Goal: Task Accomplishment & Management: Manage account settings

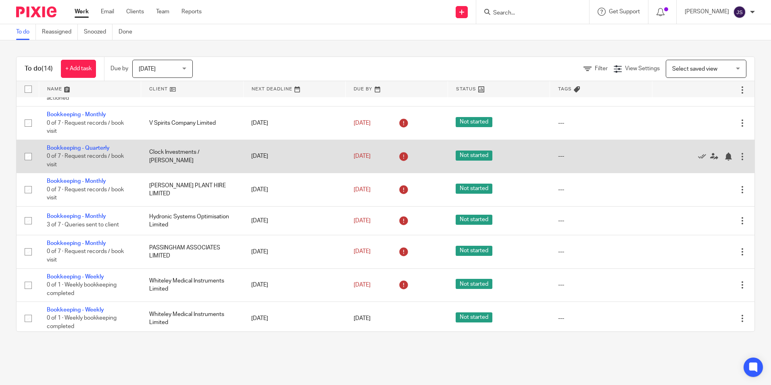
scroll to position [231, 0]
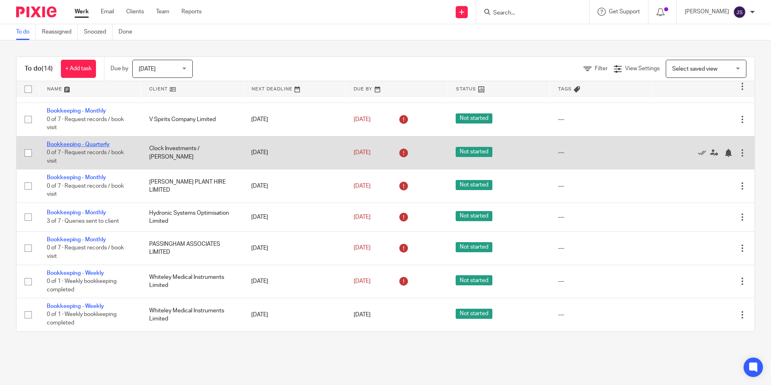
click at [79, 144] on link "Bookkeeping - Quarterly" at bounding box center [78, 145] width 63 height 6
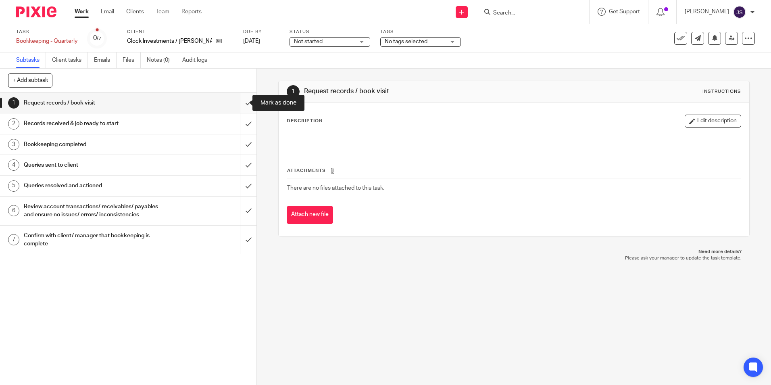
click at [238, 100] on input "submit" at bounding box center [128, 103] width 256 height 20
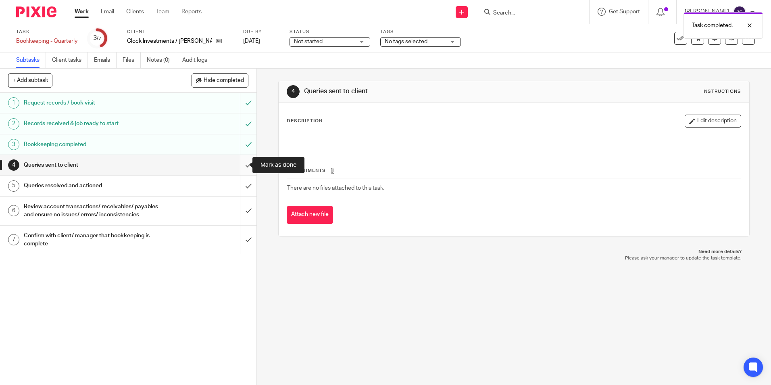
click at [241, 166] on input "submit" at bounding box center [128, 165] width 256 height 20
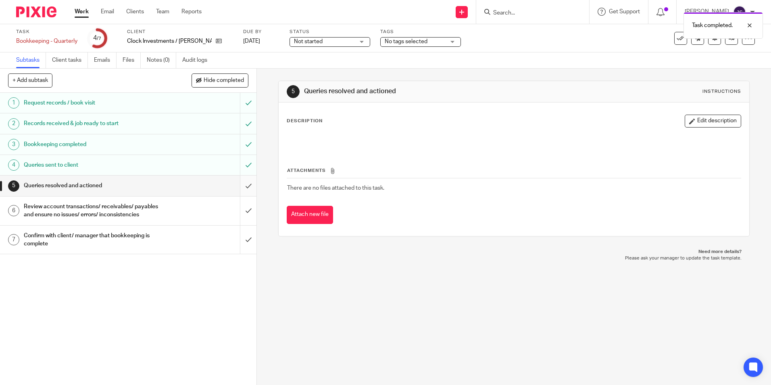
click at [239, 188] on input "submit" at bounding box center [128, 185] width 256 height 20
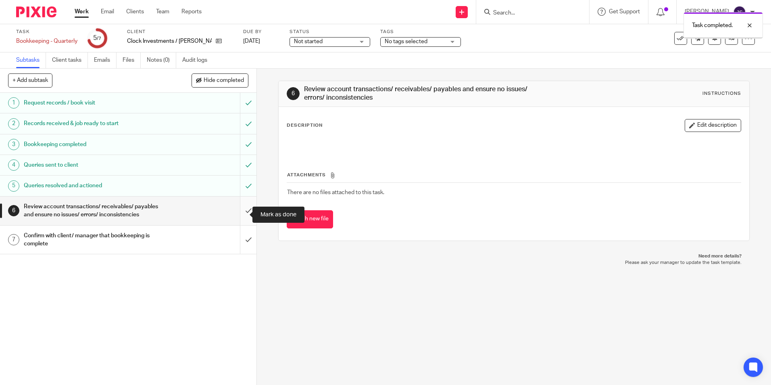
click at [239, 215] on input "submit" at bounding box center [128, 210] width 256 height 29
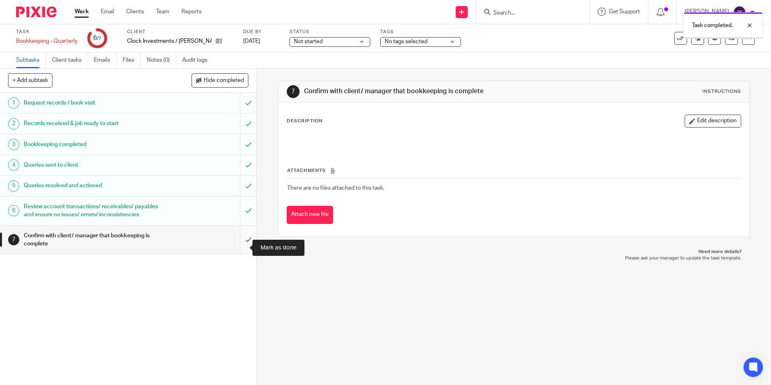
click at [239, 246] on input "submit" at bounding box center [128, 239] width 256 height 29
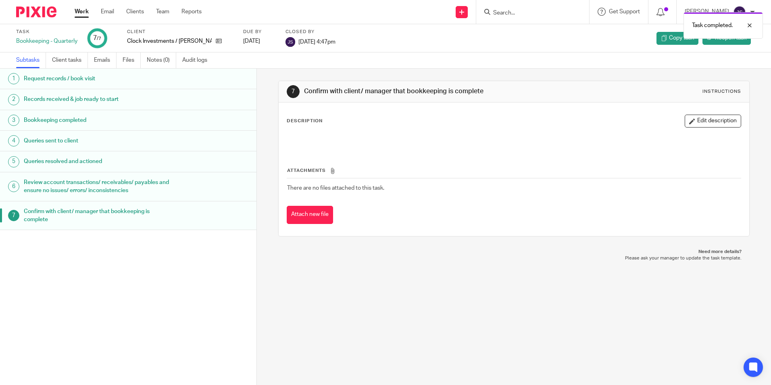
click at [47, 16] on img at bounding box center [36, 11] width 40 height 11
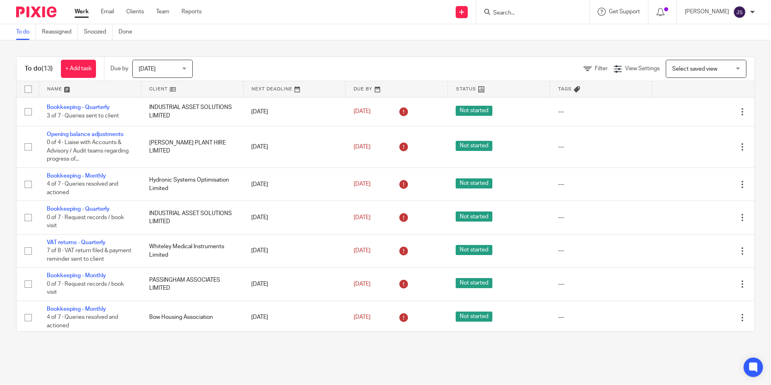
scroll to position [198, 0]
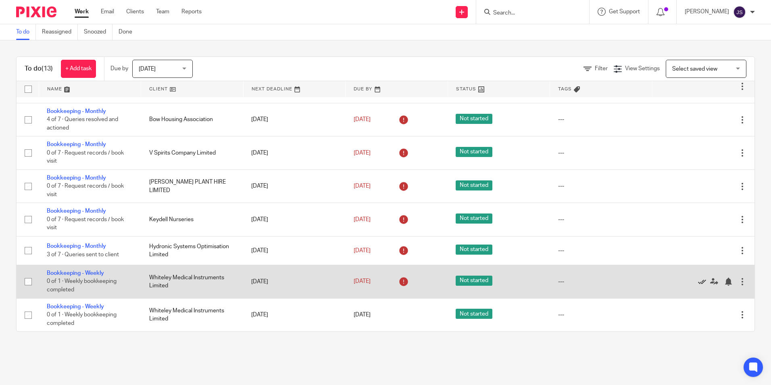
click at [698, 281] on icon at bounding box center [702, 281] width 8 height 8
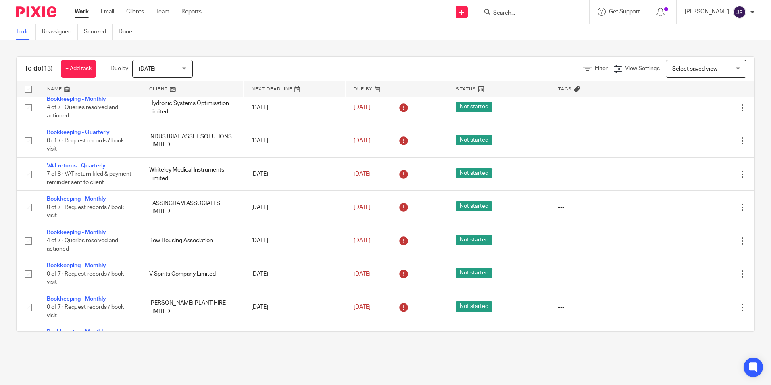
scroll to position [0, 0]
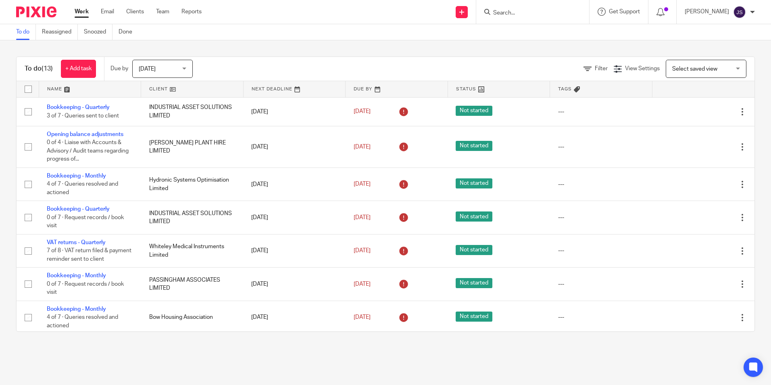
click at [540, 18] on div at bounding box center [532, 12] width 113 height 24
click at [543, 11] on input "Search" at bounding box center [528, 13] width 73 height 7
type input "koberg"
click at [554, 42] on link at bounding box center [541, 44] width 100 height 12
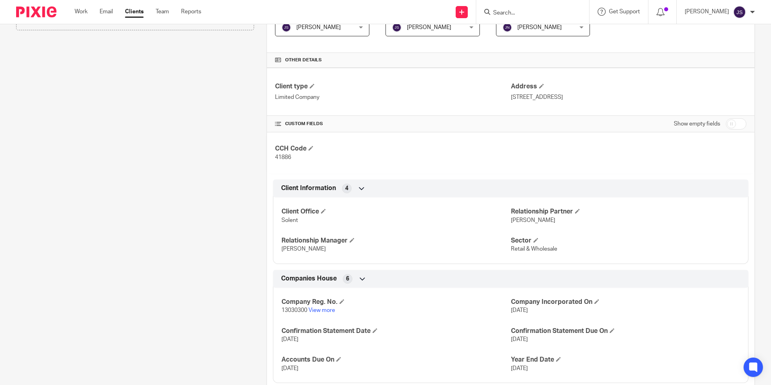
scroll to position [253, 0]
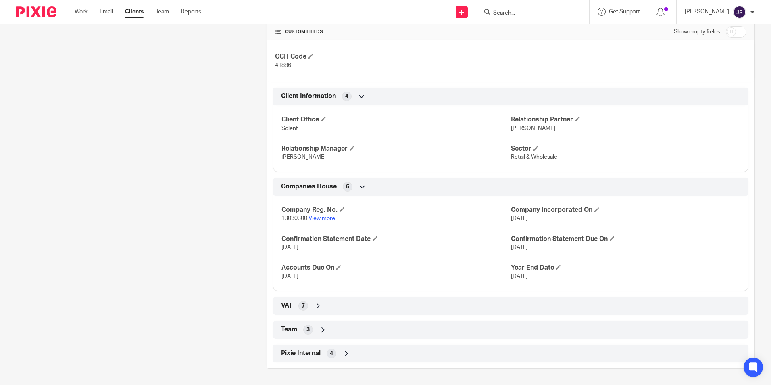
click at [306, 308] on div "VAT 7" at bounding box center [510, 306] width 463 height 14
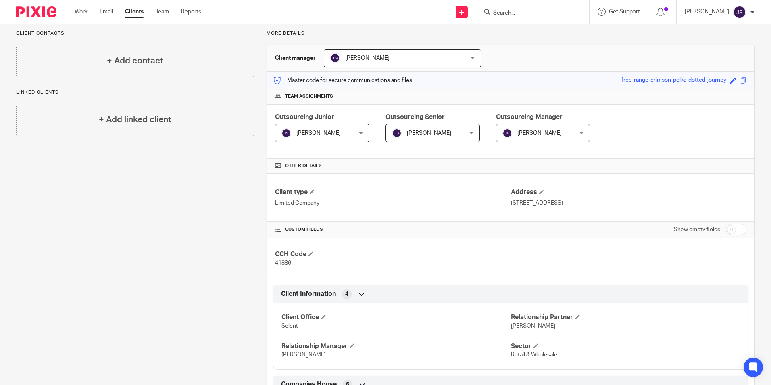
scroll to position [0, 0]
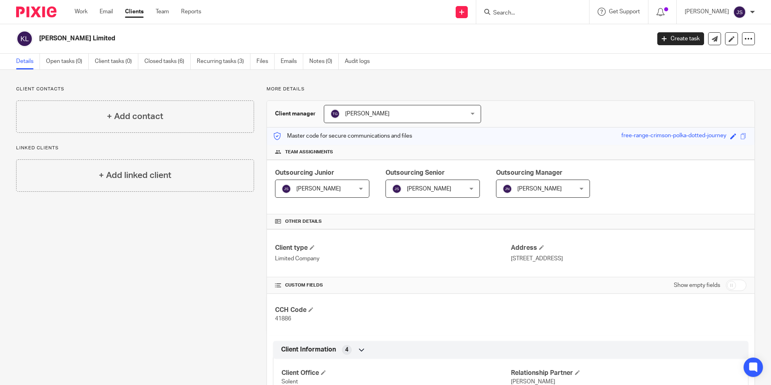
click at [88, 12] on ul "Work Email Clients Team Reports" at bounding box center [144, 12] width 139 height 8
click at [38, 12] on img at bounding box center [36, 11] width 40 height 11
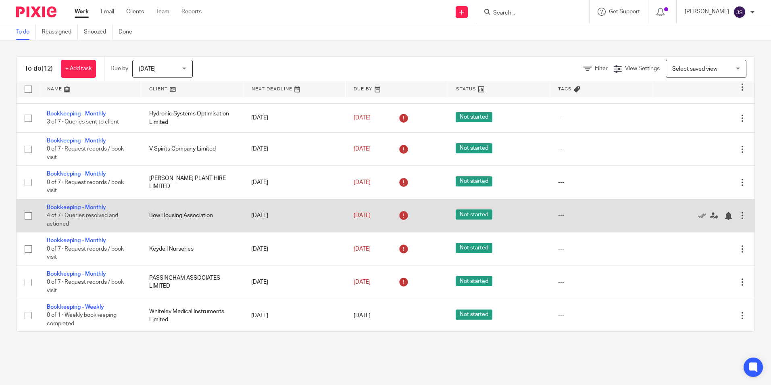
scroll to position [165, 0]
